Goal: Transaction & Acquisition: Book appointment/travel/reservation

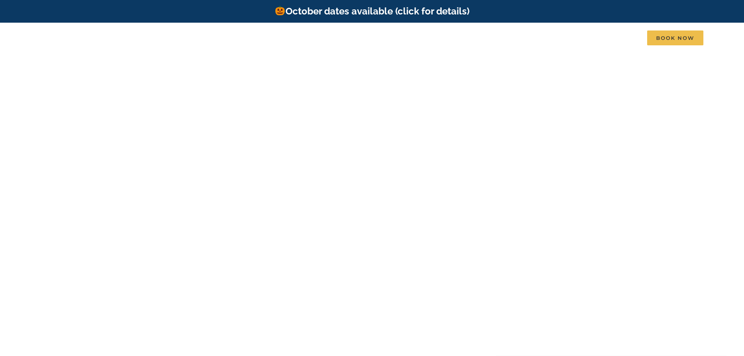
scroll to position [39, 0]
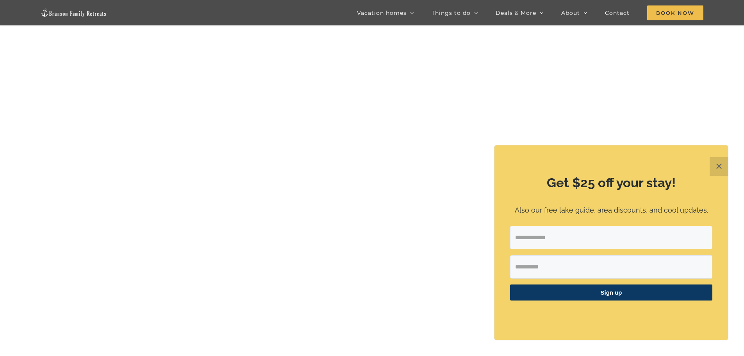
click at [717, 166] on button "✕" at bounding box center [719, 166] width 19 height 19
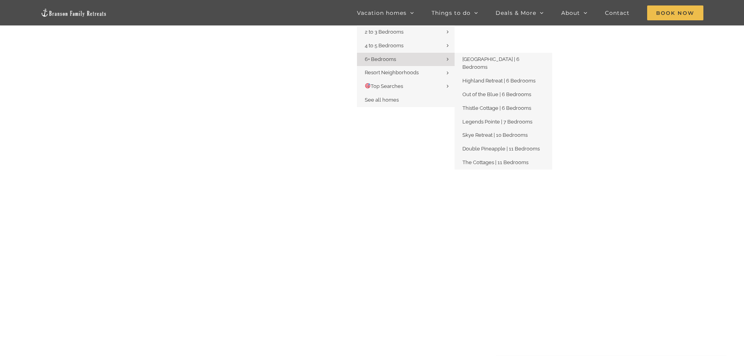
click at [385, 59] on span "6+ Bedrooms" at bounding box center [380, 59] width 31 height 6
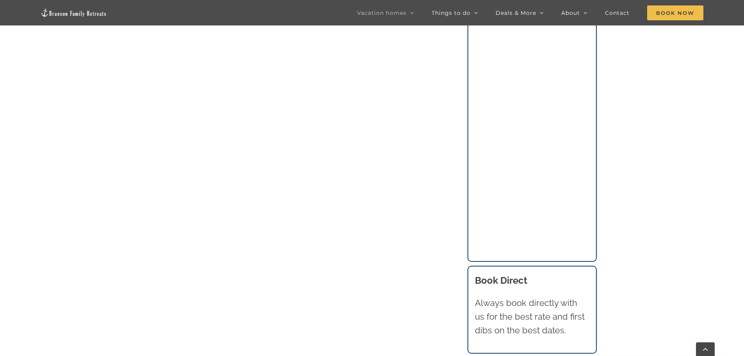
scroll to position [664, 0]
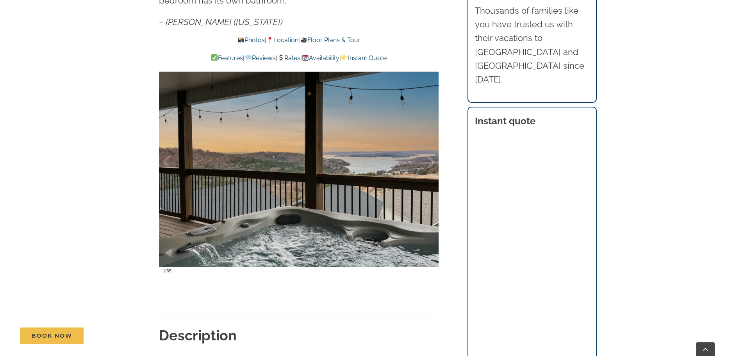
scroll to position [625, 0]
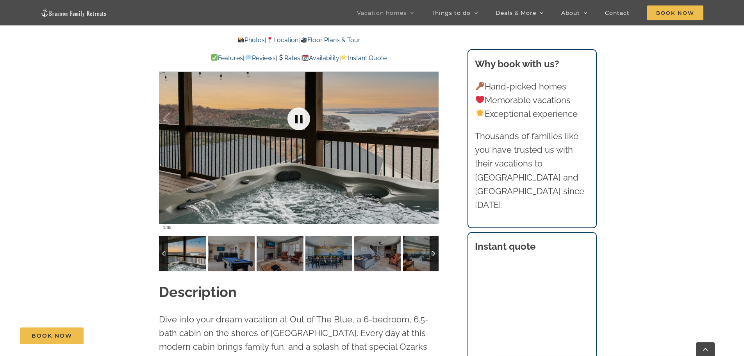
click at [300, 120] on link at bounding box center [298, 118] width 31 height 31
click at [299, 112] on link at bounding box center [298, 118] width 31 height 31
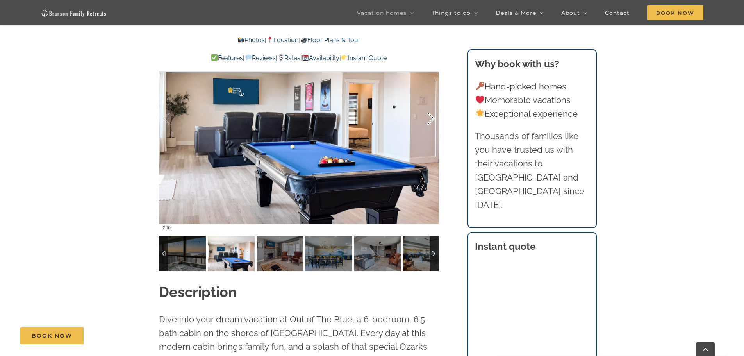
click at [433, 117] on div at bounding box center [423, 119] width 24 height 48
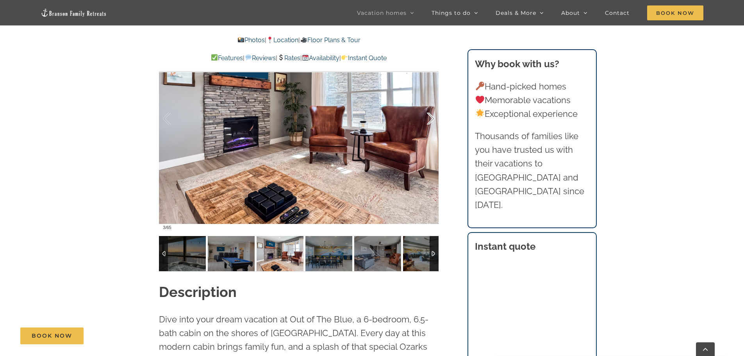
click at [433, 117] on div at bounding box center [423, 119] width 24 height 48
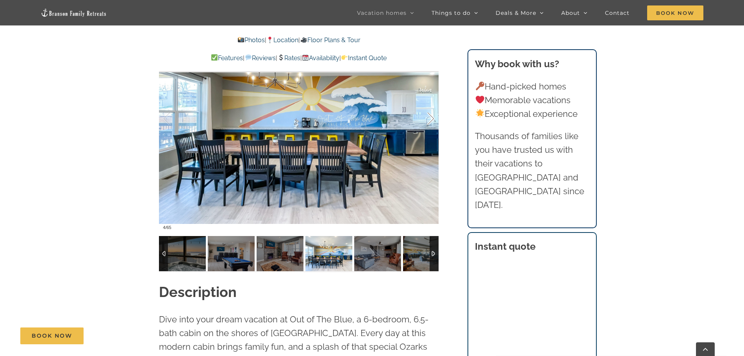
click at [433, 117] on div at bounding box center [423, 119] width 24 height 48
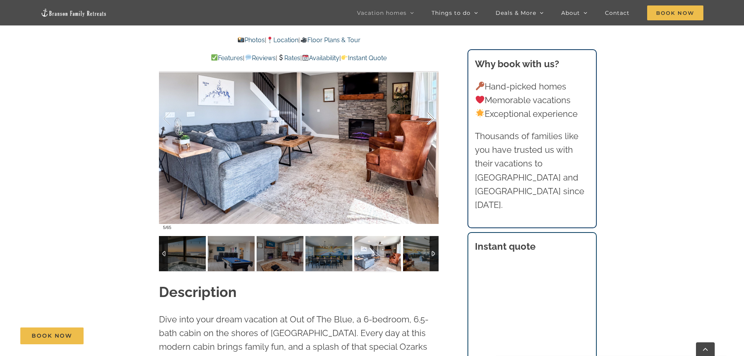
click at [433, 117] on div at bounding box center [423, 119] width 24 height 48
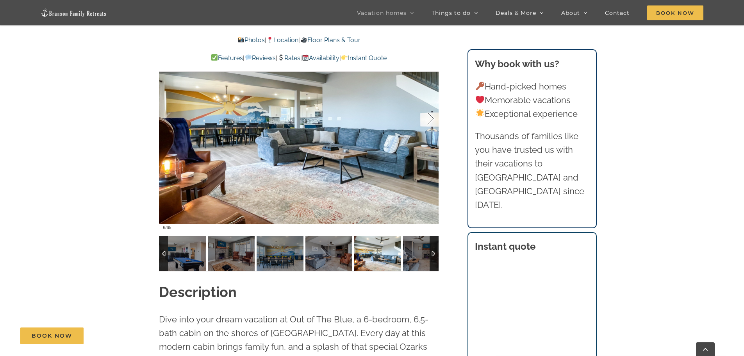
click at [433, 117] on div at bounding box center [423, 119] width 24 height 48
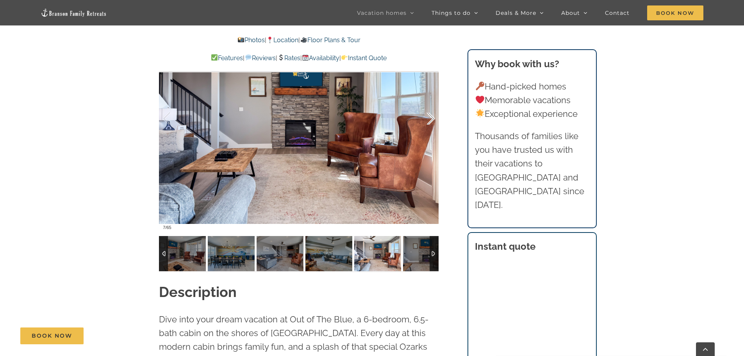
click at [433, 117] on div at bounding box center [423, 119] width 24 height 48
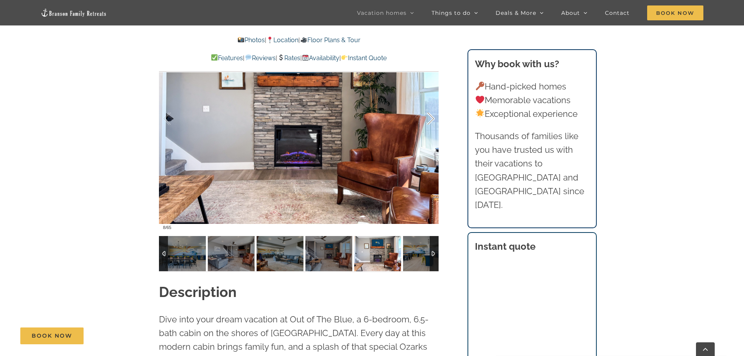
click at [433, 117] on div at bounding box center [423, 119] width 24 height 48
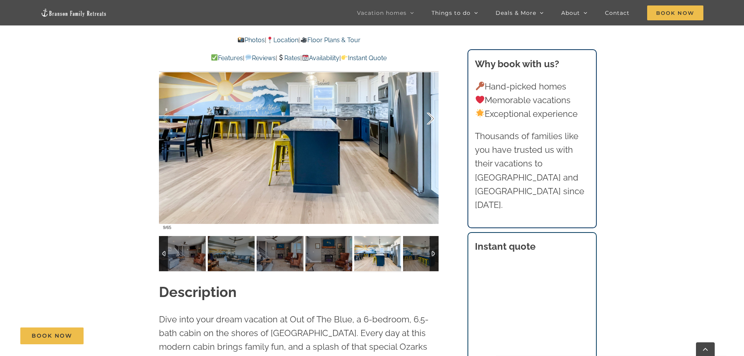
click at [433, 117] on div at bounding box center [423, 119] width 24 height 48
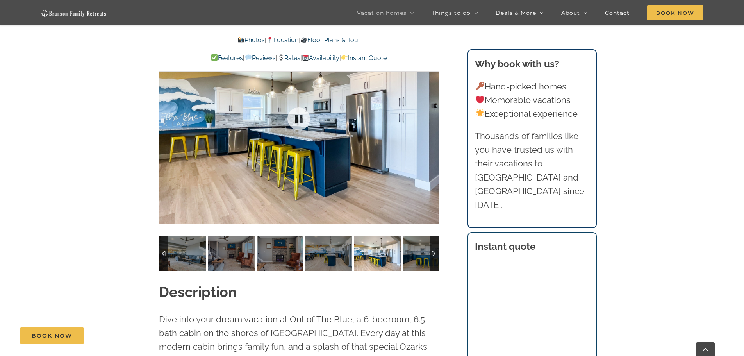
click at [433, 117] on div "10 / 65" at bounding box center [299, 119] width 280 height 230
click at [433, 117] on div at bounding box center [423, 119] width 24 height 48
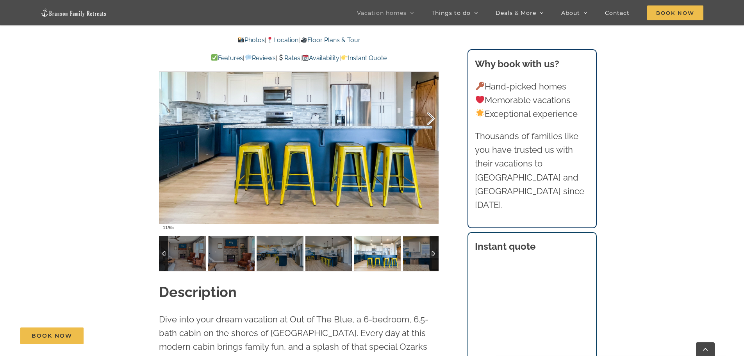
click at [433, 117] on div at bounding box center [423, 119] width 24 height 48
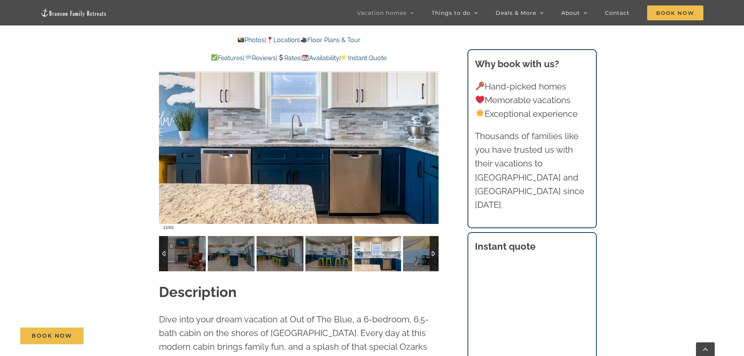
click at [433, 117] on div at bounding box center [423, 119] width 24 height 48
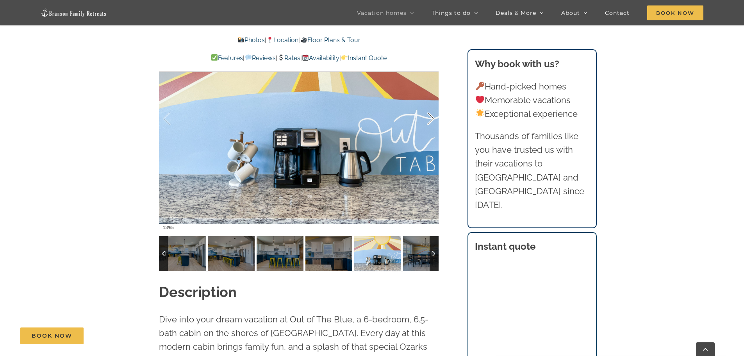
click at [433, 117] on div at bounding box center [423, 119] width 24 height 48
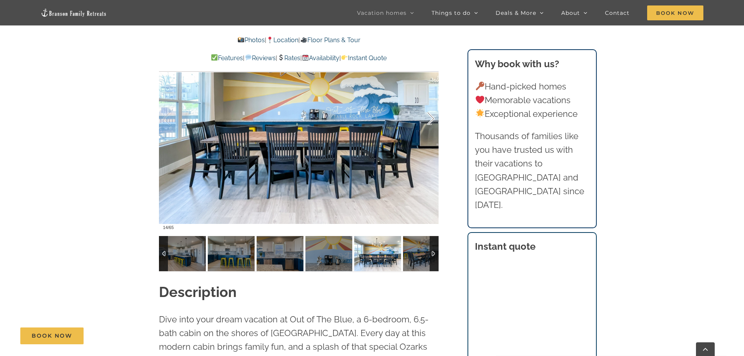
click at [433, 117] on div at bounding box center [423, 119] width 24 height 48
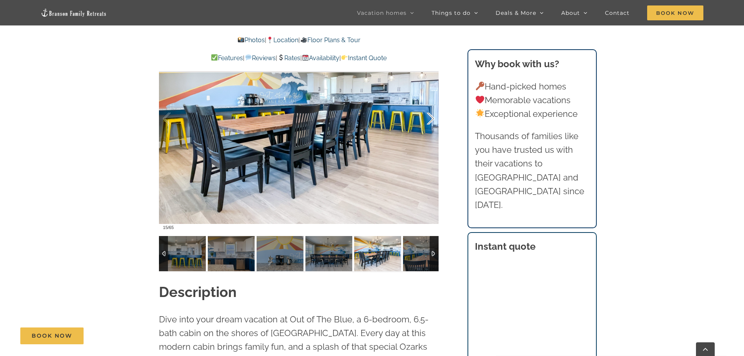
click at [433, 117] on div at bounding box center [423, 119] width 24 height 48
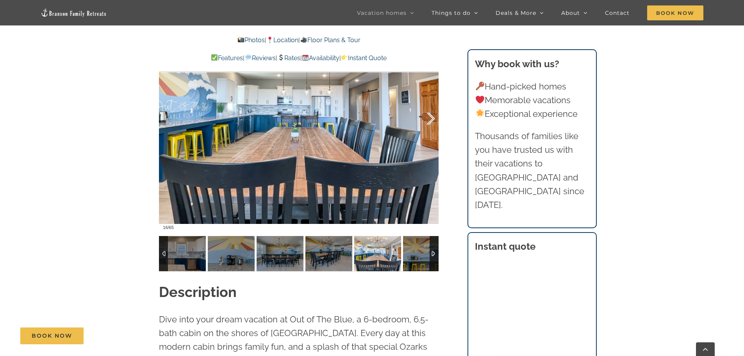
click at [433, 117] on div at bounding box center [423, 119] width 24 height 48
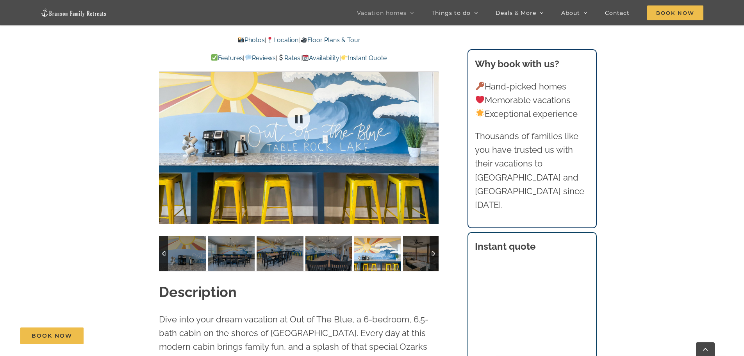
click at [433, 117] on div at bounding box center [299, 119] width 280 height 230
click at [433, 117] on div at bounding box center [423, 119] width 24 height 48
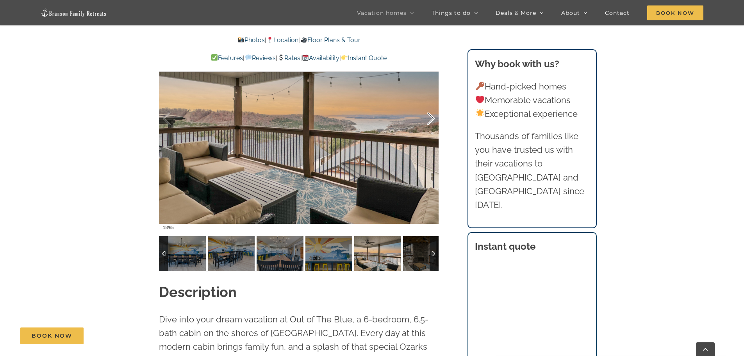
click at [432, 118] on div at bounding box center [423, 119] width 24 height 48
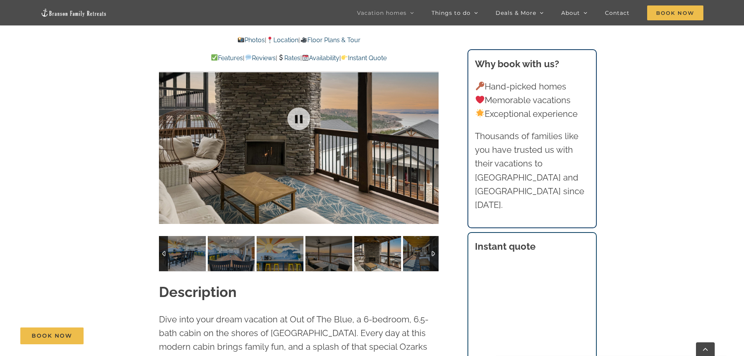
click at [432, 118] on div at bounding box center [299, 119] width 280 height 230
